Goal: Task Accomplishment & Management: Manage account settings

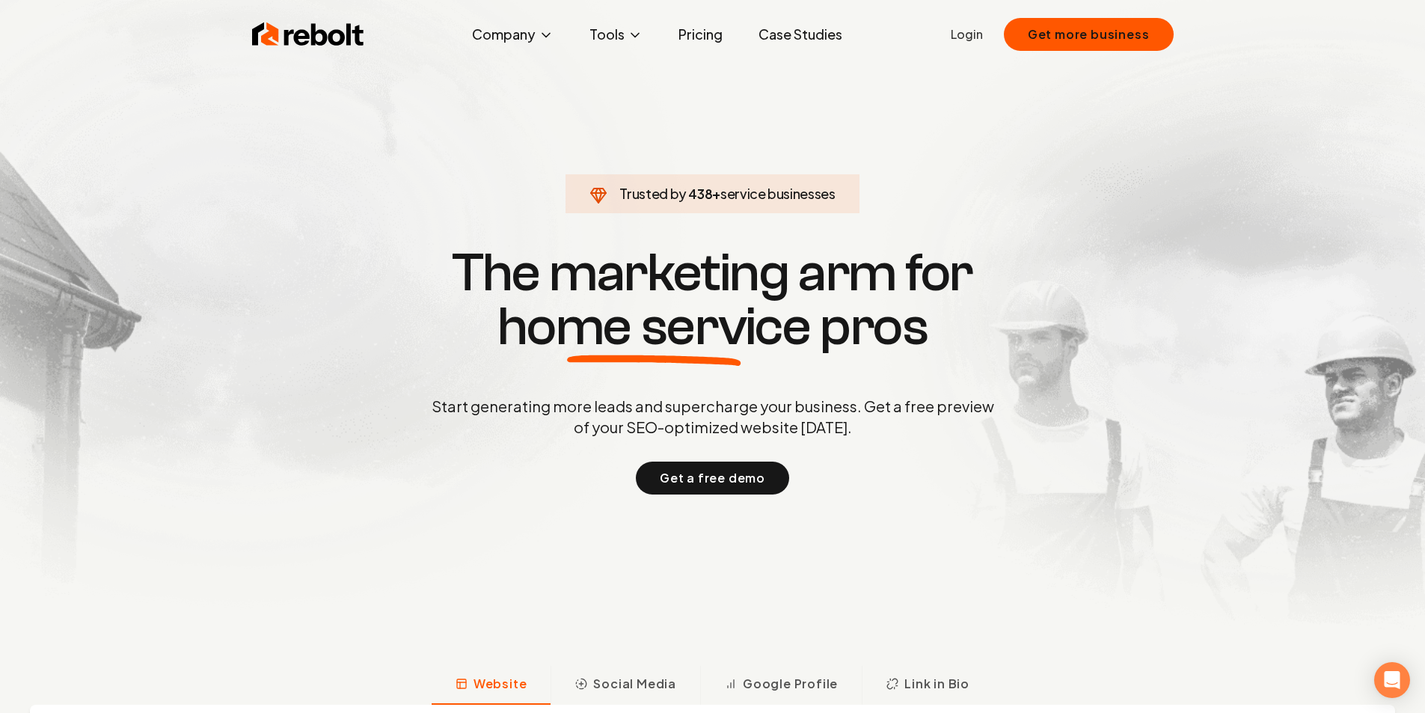
click at [972, 29] on link "Login" at bounding box center [967, 34] width 32 height 18
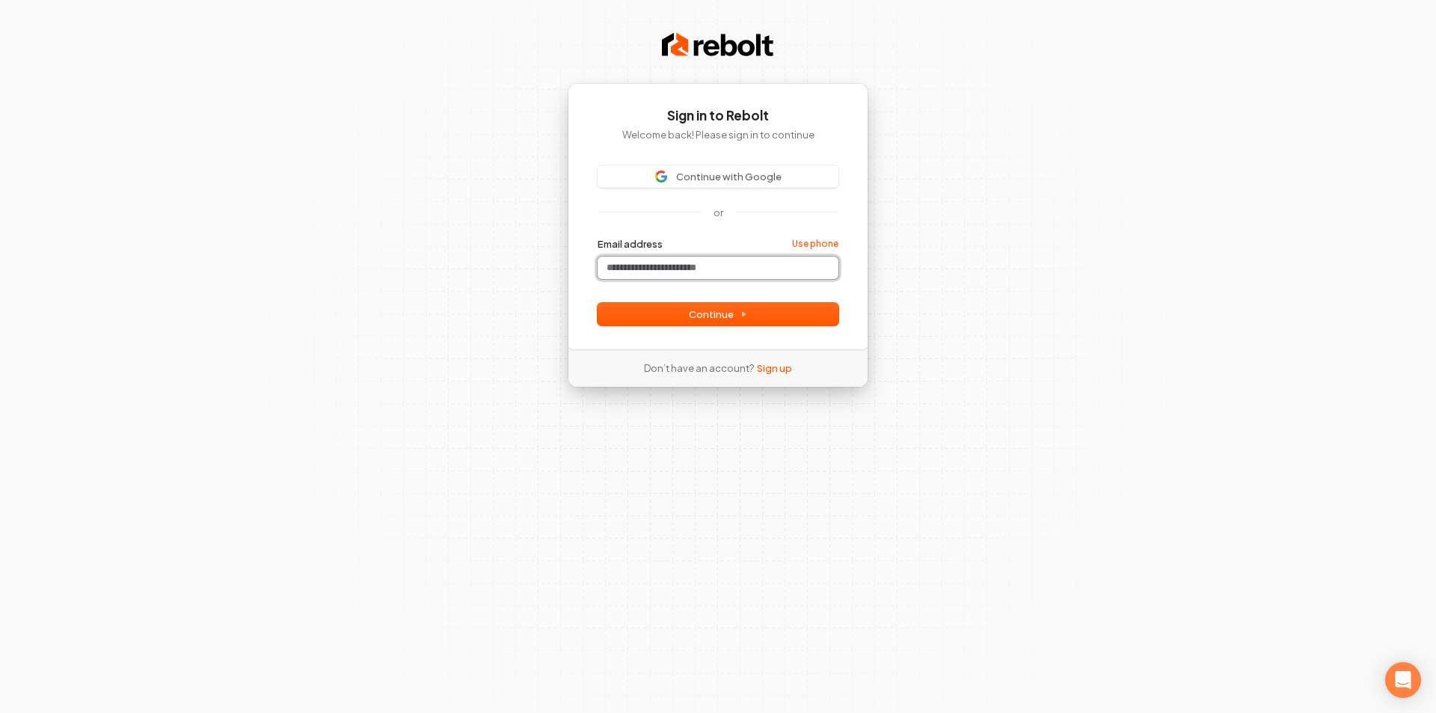
click at [652, 273] on input "Email address" at bounding box center [718, 268] width 241 height 22
type input "*"
click at [673, 318] on button "Continue" at bounding box center [718, 314] width 241 height 22
type input "**********"
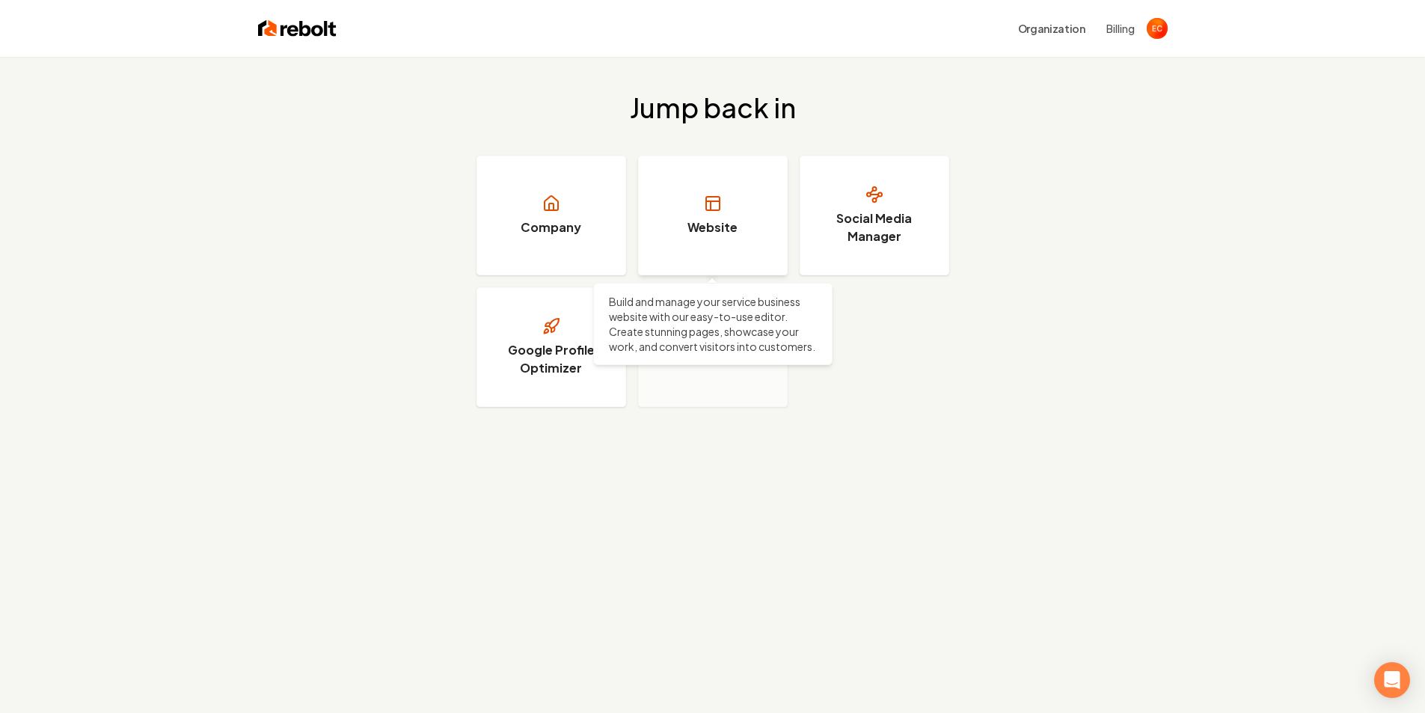
click at [724, 219] on h3 "Website" at bounding box center [712, 227] width 50 height 18
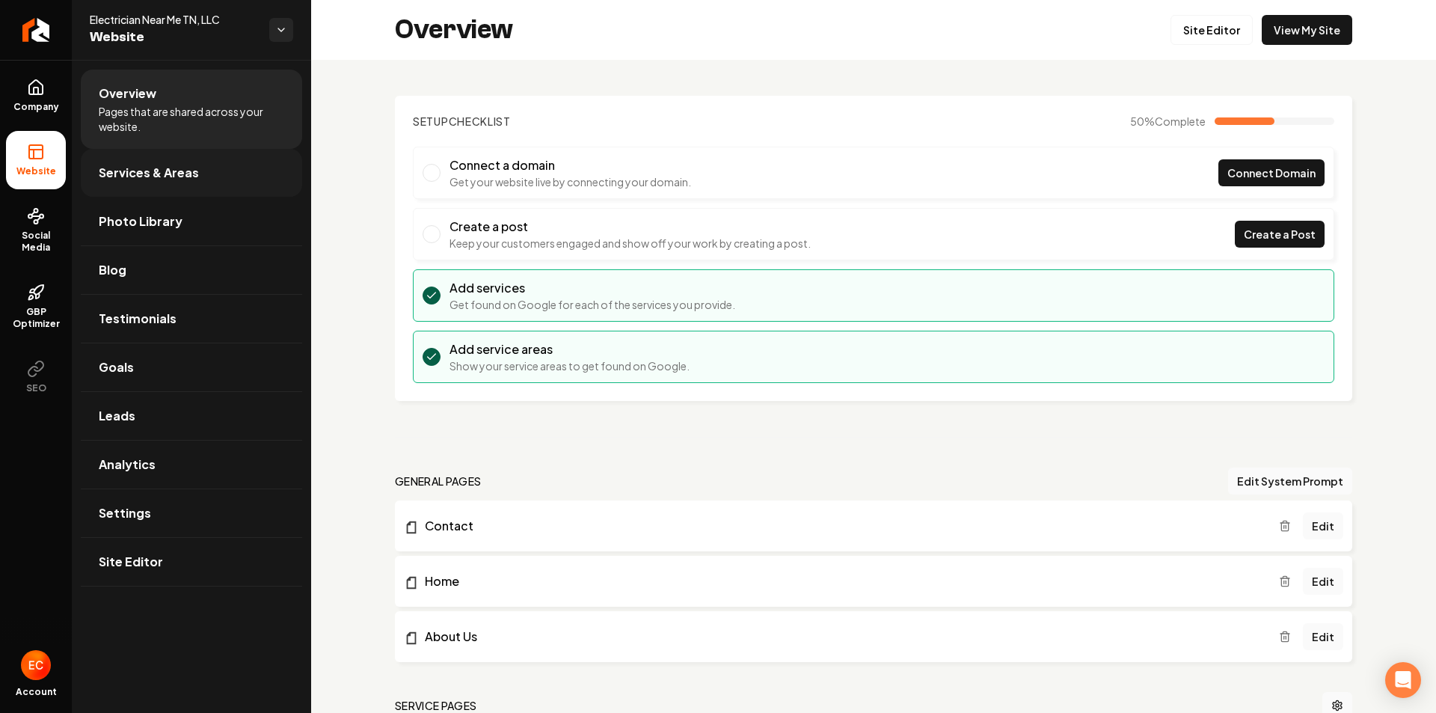
click at [157, 179] on span "Services & Areas" at bounding box center [149, 173] width 100 height 18
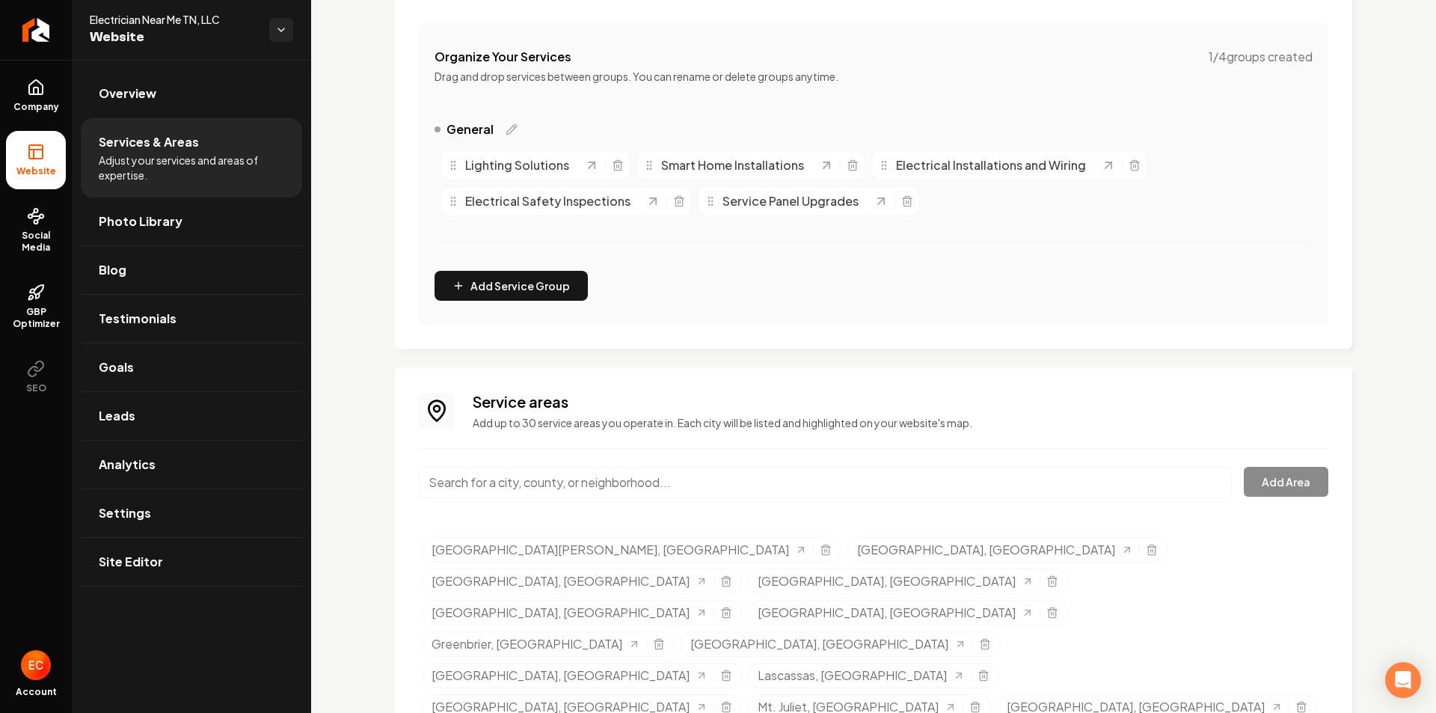
scroll to position [279, 0]
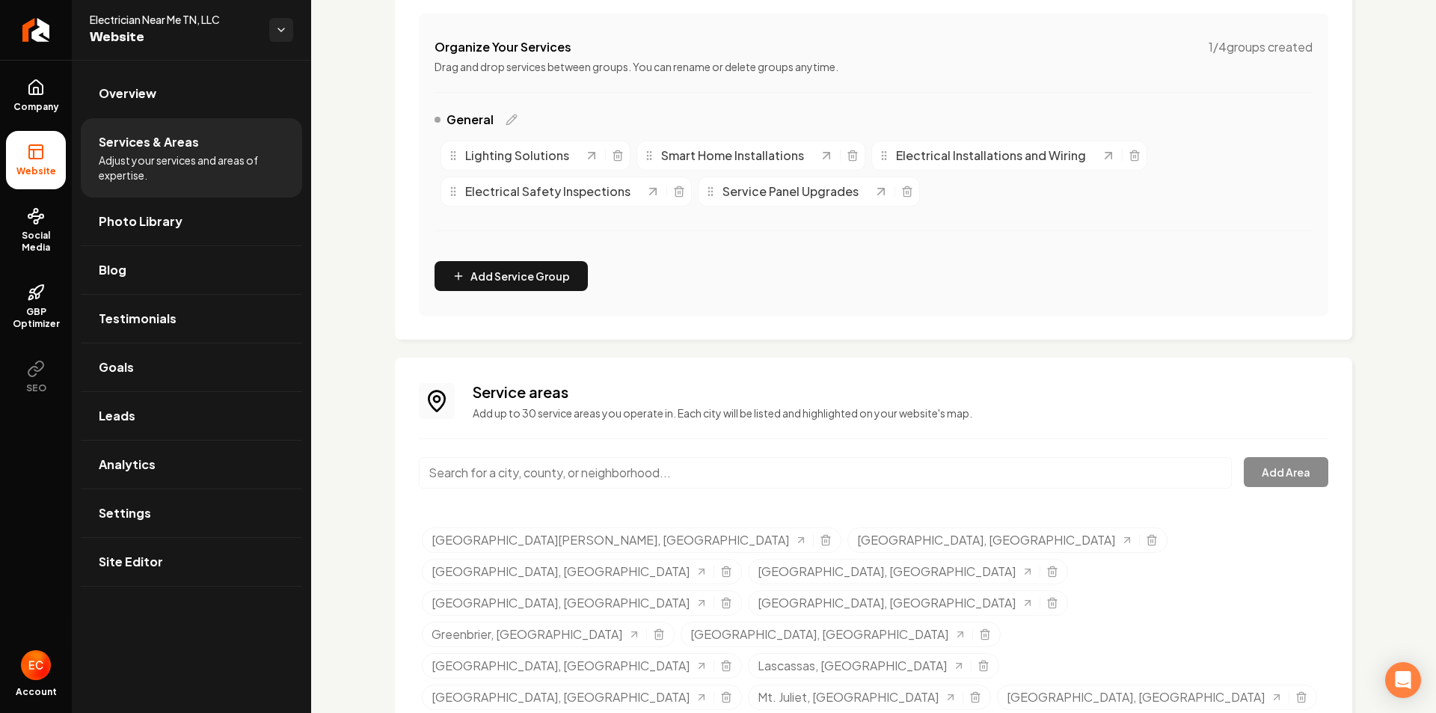
click at [370, 387] on div "Services Provided Select from the recommended services or add your own and choo…" at bounding box center [873, 325] width 1125 height 1089
click at [127, 221] on span "Photo Library" at bounding box center [141, 221] width 84 height 18
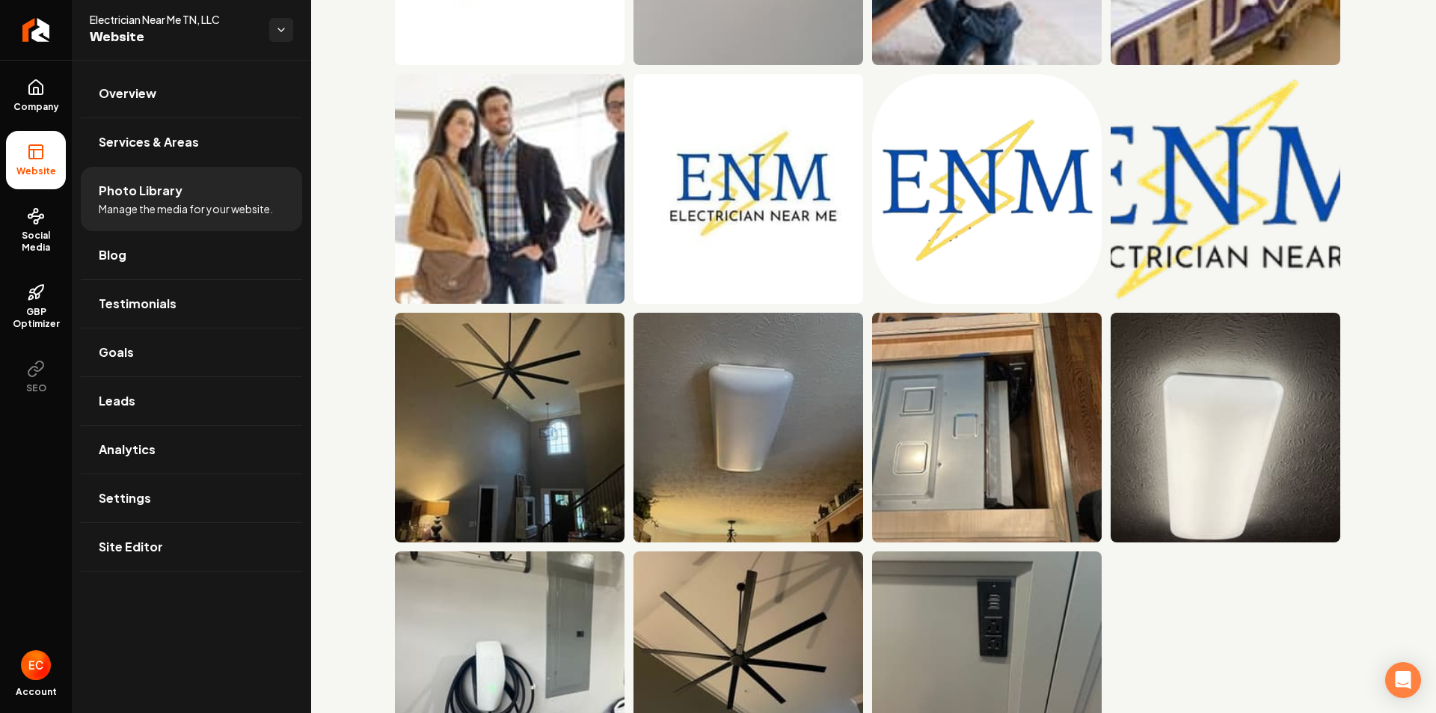
scroll to position [2240, 0]
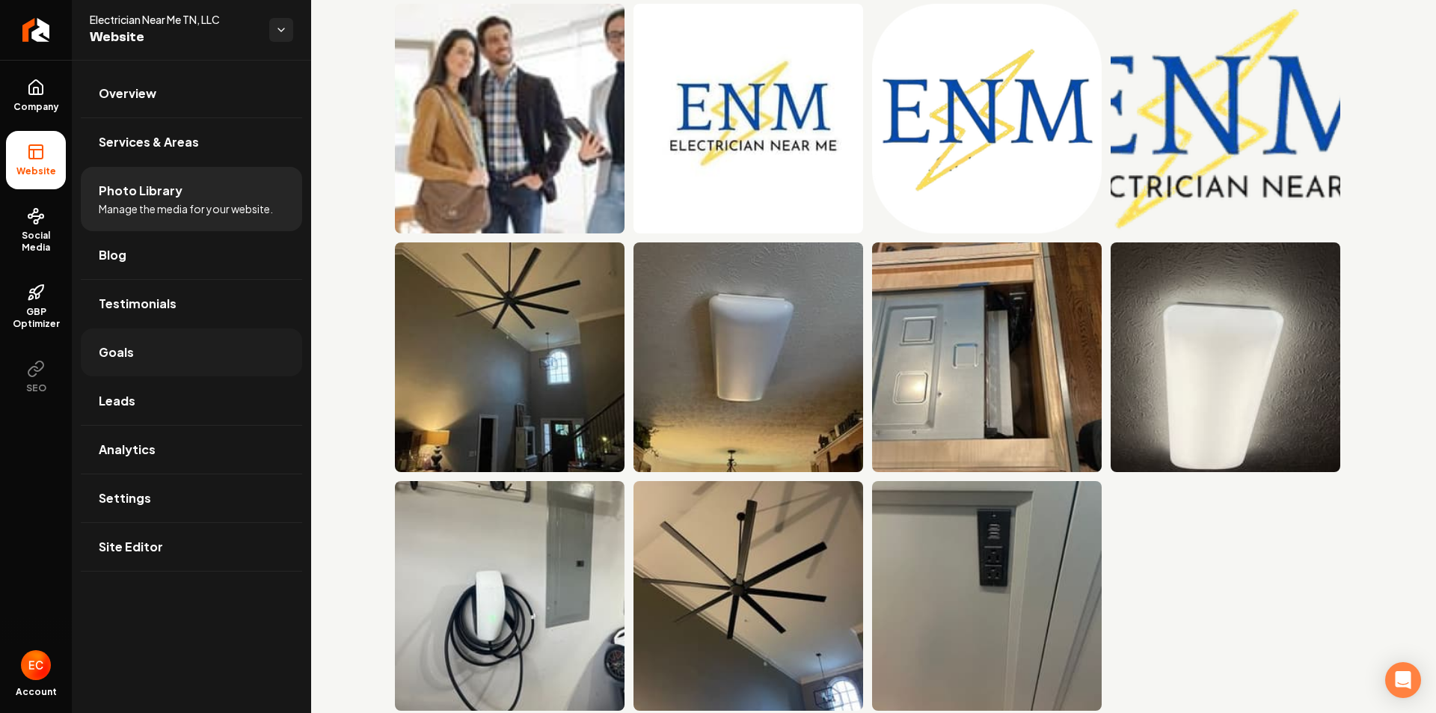
click at [129, 350] on span "Goals" at bounding box center [116, 352] width 35 height 18
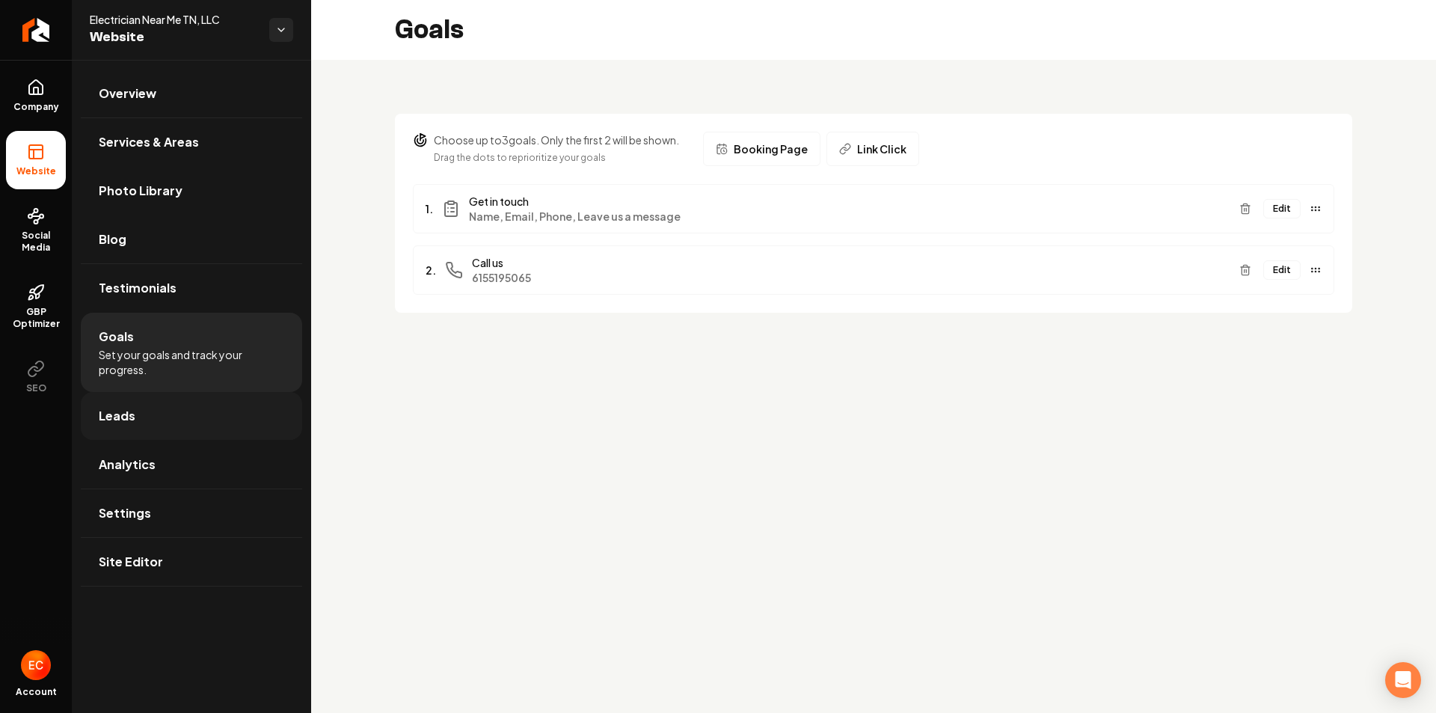
click at [194, 414] on link "Leads" at bounding box center [191, 416] width 221 height 48
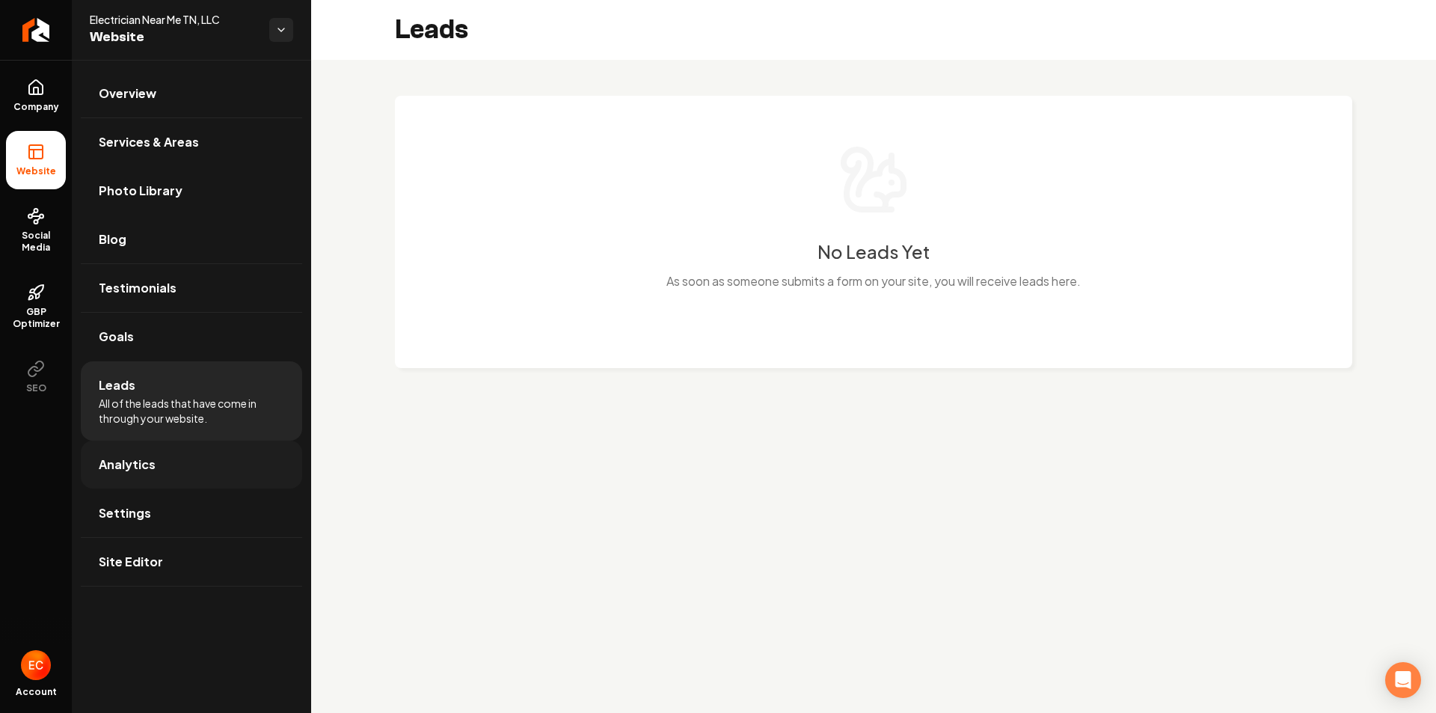
click at [191, 462] on link "Analytics" at bounding box center [191, 465] width 221 height 48
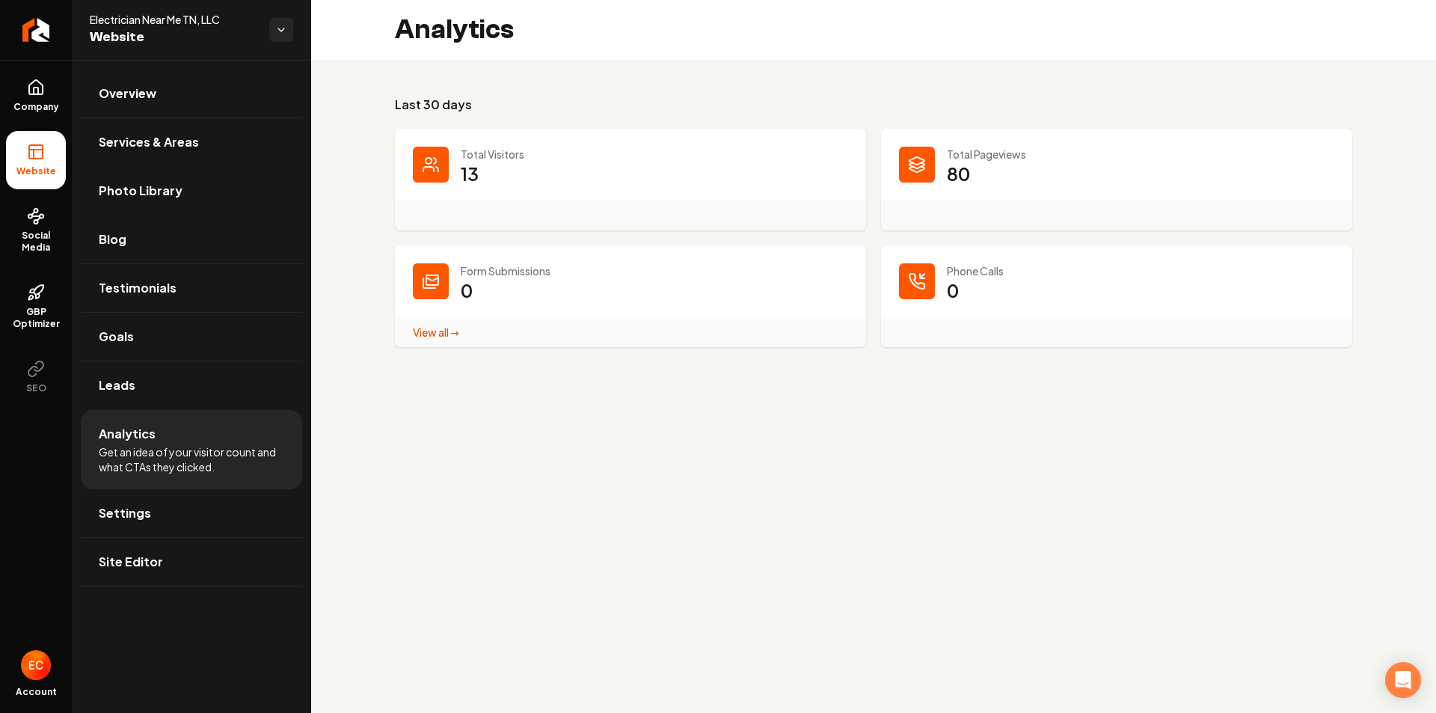
click at [527, 504] on main "Analytics Last 30 days Total Visitors 13 Total Pageviews 80 Form Submissions 0 …" at bounding box center [873, 356] width 1125 height 713
click at [147, 565] on span "Site Editor" at bounding box center [131, 562] width 64 height 18
